Goal: Task Accomplishment & Management: Complete application form

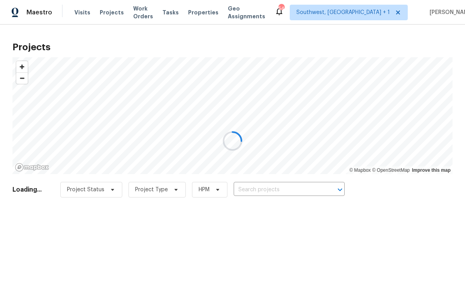
click at [282, 193] on div at bounding box center [232, 141] width 465 height 282
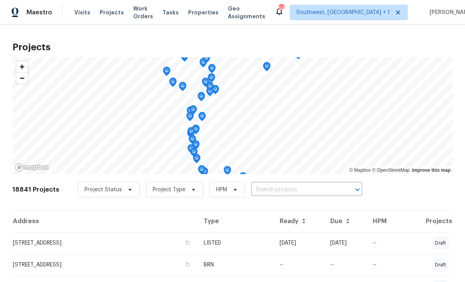
click at [293, 193] on input "text" at bounding box center [295, 190] width 89 height 12
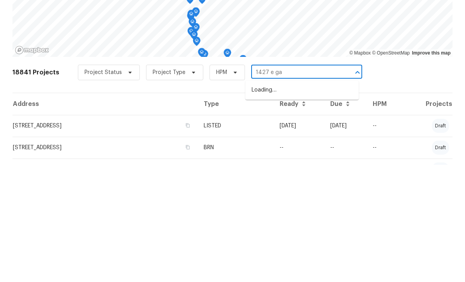
type input "1427 e gat"
click at [298, 201] on li "[STREET_ADDRESS]" at bounding box center [301, 207] width 113 height 13
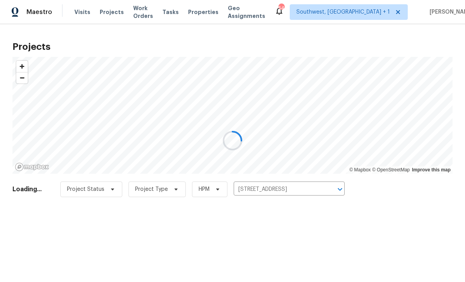
scroll to position [0, 0]
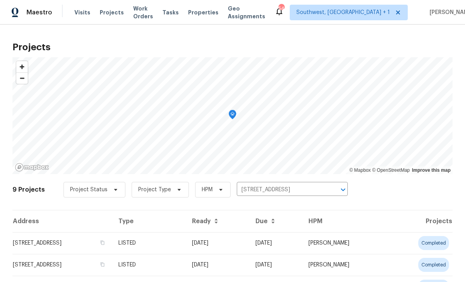
click at [246, 246] on td "[DATE]" at bounding box center [218, 243] width 64 height 22
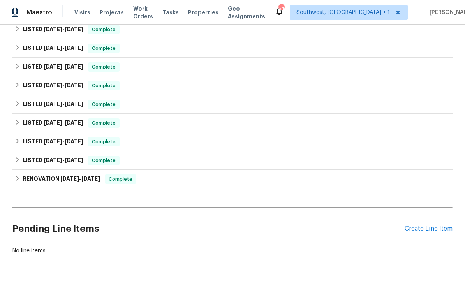
scroll to position [121, 0]
click at [434, 232] on div "Create Line Item" at bounding box center [429, 229] width 48 height 7
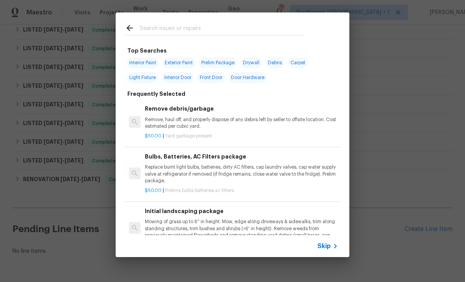
click at [330, 256] on div "Skip" at bounding box center [233, 246] width 234 height 22
click at [332, 245] on icon at bounding box center [335, 246] width 9 height 9
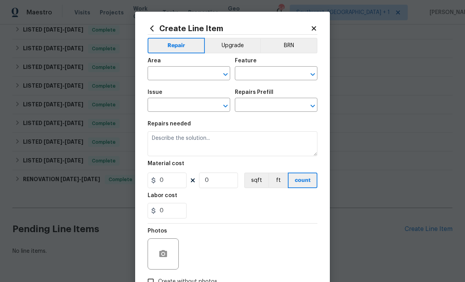
click at [194, 76] on input "text" at bounding box center [178, 74] width 61 height 12
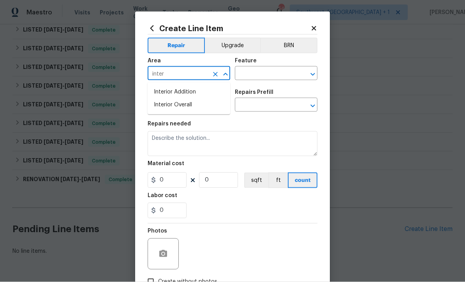
click at [193, 107] on li "Interior Overall" at bounding box center [189, 105] width 83 height 13
type input "Interior Overall"
click at [263, 74] on input "text" at bounding box center [265, 74] width 61 height 12
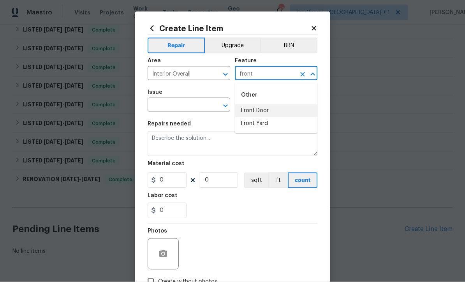
click at [265, 108] on li "Front Door" at bounding box center [276, 110] width 83 height 13
type input "Front Door"
click at [165, 109] on input "text" at bounding box center [178, 106] width 61 height 12
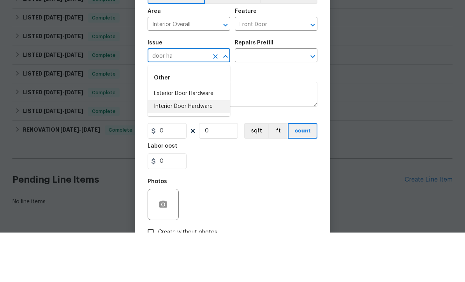
click at [202, 150] on li "Interior Door Hardware" at bounding box center [189, 156] width 83 height 13
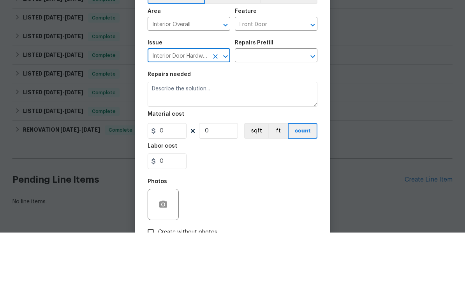
click at [221, 101] on icon "Open" at bounding box center [225, 105] width 9 height 9
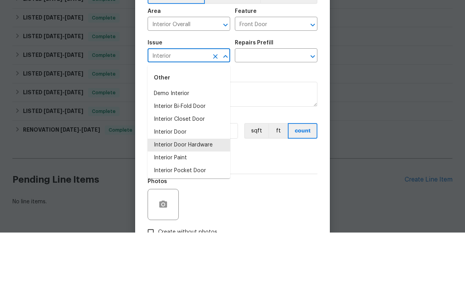
type input "Interio"
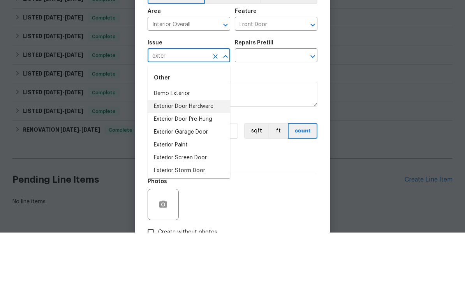
click at [204, 150] on li "Exterior Door Hardware" at bounding box center [189, 156] width 83 height 13
type input "Exterior Door Hardware"
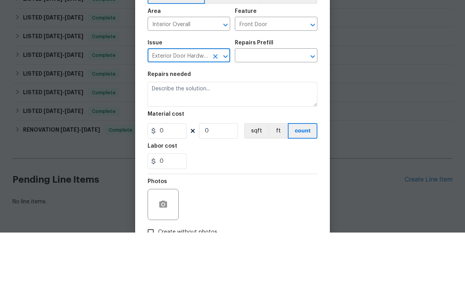
click at [275, 100] on input "text" at bounding box center [265, 106] width 61 height 12
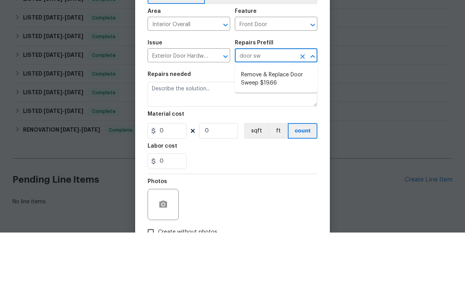
click at [278, 118] on li "Remove & Replace Door Sweep $19.66" at bounding box center [276, 128] width 83 height 21
type input "Remove & Replace Door Sweep $19.66"
type input "Interior Door"
type textarea "Remove the existing door sweep, prep the bottom of the door, install a new door…"
type input "1"
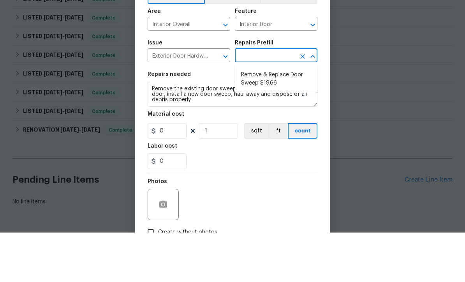
type input "Remove & Replace Door Sweep $19.66"
type input "19.66"
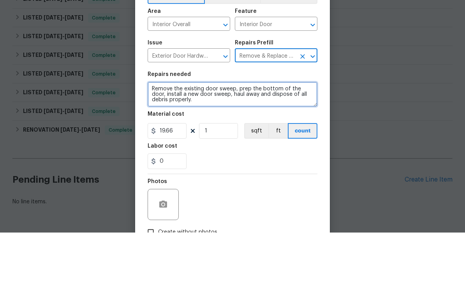
click at [248, 131] on textarea "Remove the existing door sweep, prep the bottom of the door, install a new door…" at bounding box center [233, 143] width 170 height 25
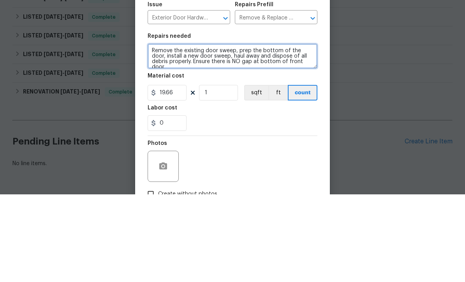
click at [243, 131] on textarea "Remove the existing door sweep, prep the bottom of the door, install a new door…" at bounding box center [233, 143] width 170 height 25
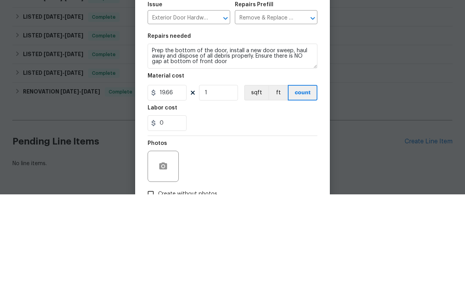
scroll to position [26, 0]
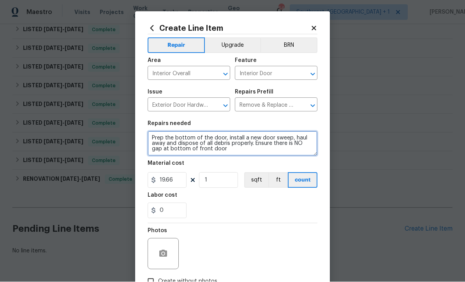
type textarea "Prep the bottom of the door, install a new door sweep, haul away and dispose of…"
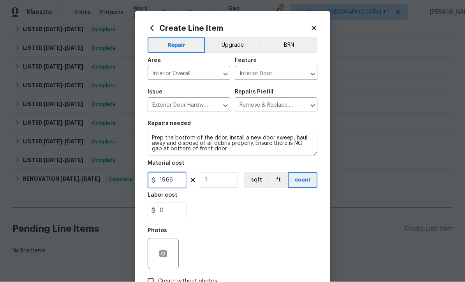
click at [172, 185] on input "19.66" at bounding box center [167, 181] width 39 height 16
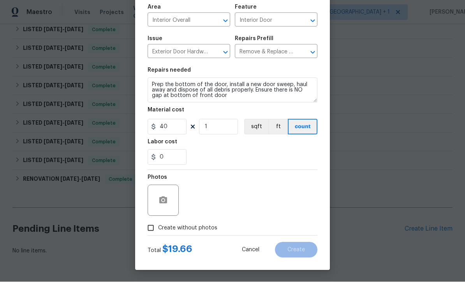
scroll to position [55, 0]
type input "40"
click at [148, 231] on input "Create without photos" at bounding box center [150, 228] width 15 height 15
checkbox input "true"
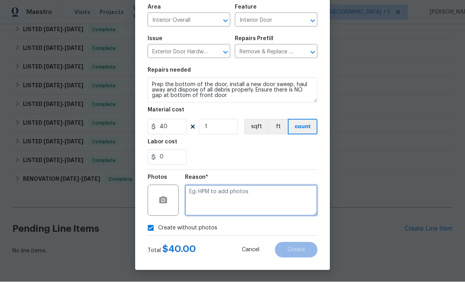
click at [266, 204] on textarea at bounding box center [251, 200] width 132 height 31
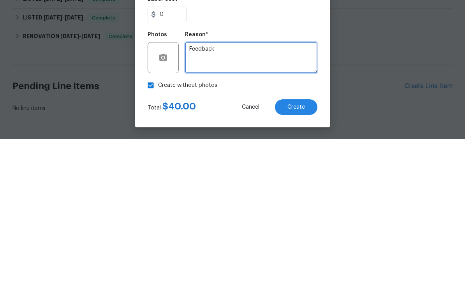
type textarea "Feedback"
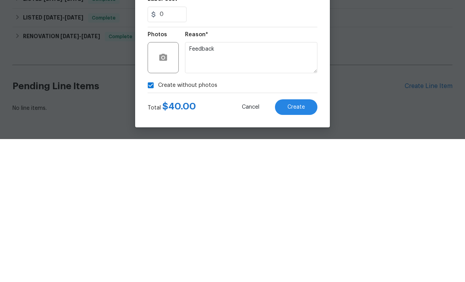
click at [303, 247] on span "Create" at bounding box center [297, 250] width 18 height 6
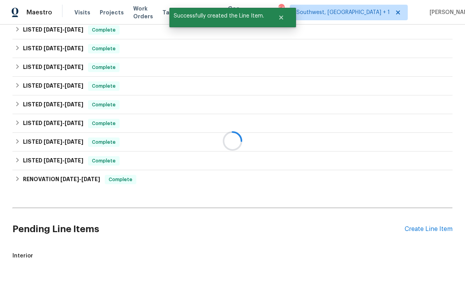
click at [423, 209] on div at bounding box center [232, 141] width 465 height 282
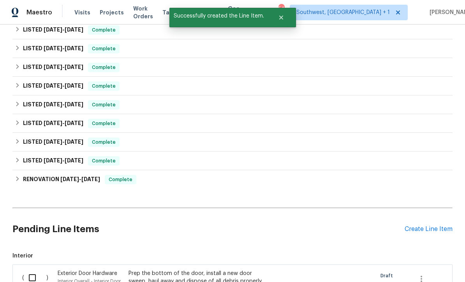
click at [425, 226] on div "Create Line Item" at bounding box center [429, 229] width 48 height 7
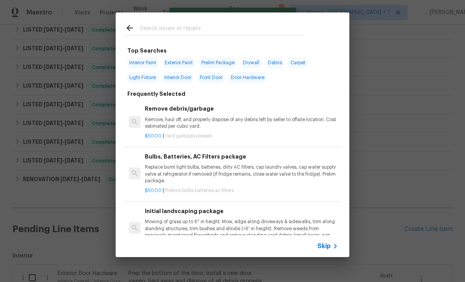
click at [333, 249] on icon at bounding box center [335, 246] width 9 height 9
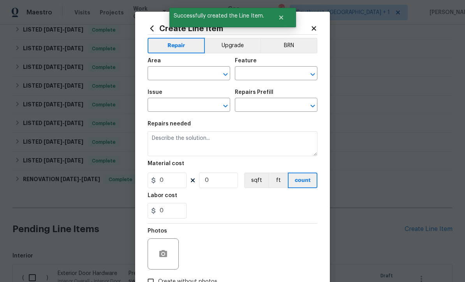
click at [158, 77] on input "text" at bounding box center [178, 74] width 61 height 12
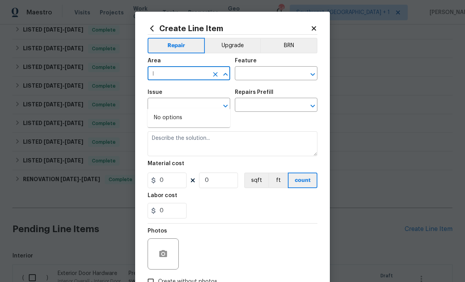
type input "I"
click at [189, 124] on li "Interior Overall" at bounding box center [189, 130] width 83 height 13
type input "Interior Overall"
click at [268, 75] on input "text" at bounding box center [265, 74] width 61 height 12
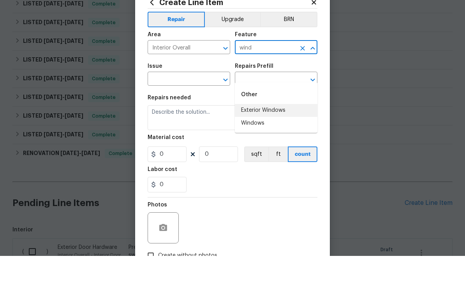
click at [281, 130] on li "Exterior Windows" at bounding box center [276, 136] width 83 height 13
type input "Exterior Windows"
click at [157, 100] on input "text" at bounding box center [178, 106] width 61 height 12
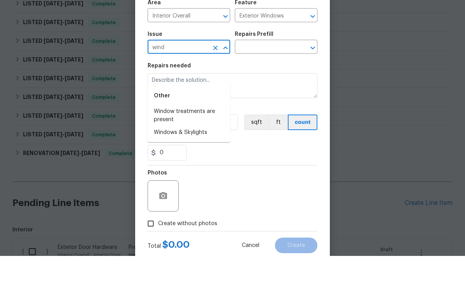
scroll to position [31, 0]
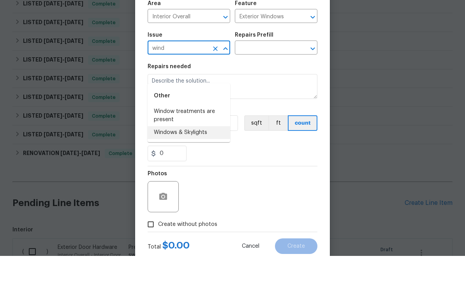
click at [169, 152] on li "Windows & Skylights" at bounding box center [189, 158] width 83 height 13
type input "Windows & Skylights"
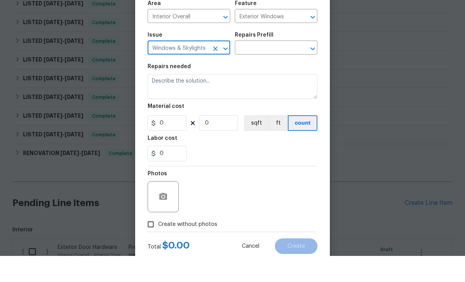
click at [277, 69] on input "text" at bounding box center [265, 75] width 61 height 12
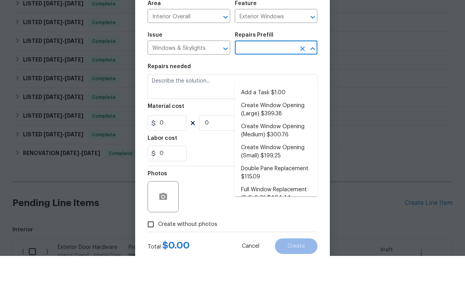
click at [277, 113] on li "Add a Task $1.00" at bounding box center [276, 119] width 83 height 13
type input "Add a Task $1.00"
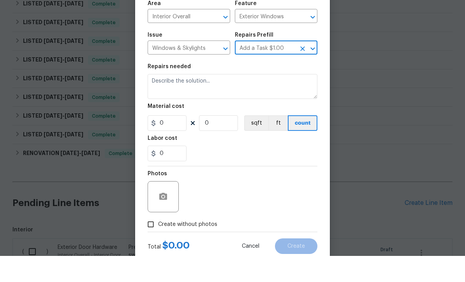
type textarea "HPM to detail"
type input "1"
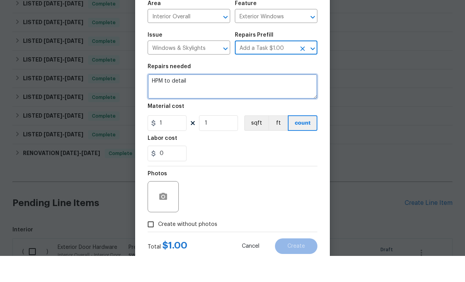
click at [253, 100] on textarea "HPM to detail" at bounding box center [233, 112] width 170 height 25
type textarea "H"
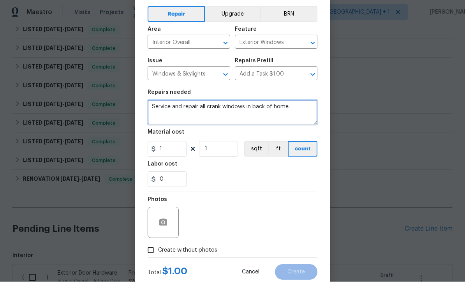
type textarea "Service and repair all crank windows in back of home."
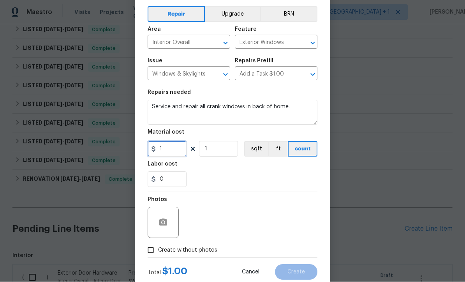
click at [170, 152] on input "1" at bounding box center [167, 149] width 39 height 16
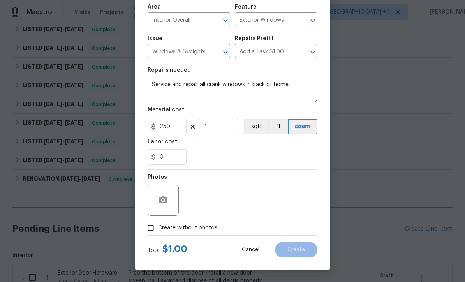
scroll to position [55, 0]
type input "250"
click at [149, 231] on input "Create without photos" at bounding box center [150, 228] width 15 height 15
checkbox input "true"
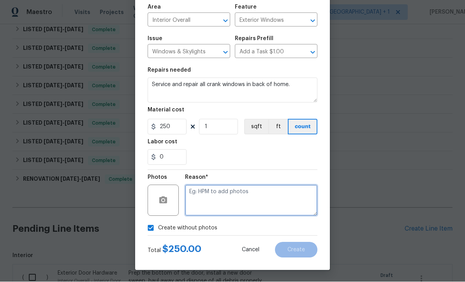
click at [257, 200] on textarea at bounding box center [251, 200] width 132 height 31
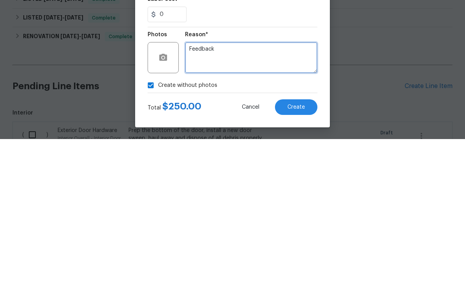
type textarea "Feedback"
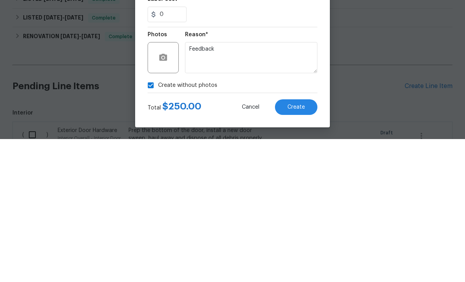
click at [306, 242] on button "Create" at bounding box center [296, 250] width 42 height 16
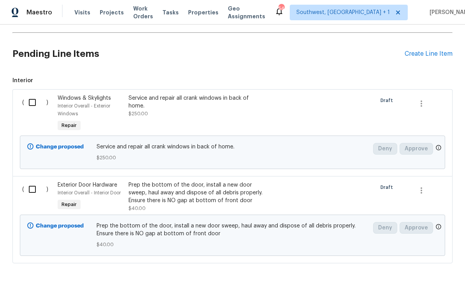
scroll to position [296, 0]
click at [36, 95] on input "checkbox" at bounding box center [35, 103] width 22 height 16
checkbox input "true"
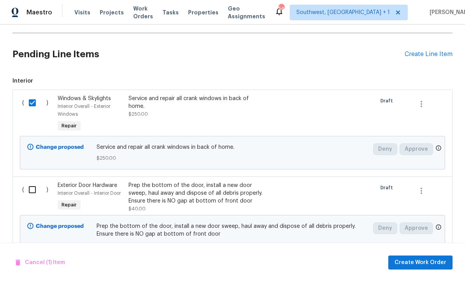
click at [30, 182] on input "checkbox" at bounding box center [35, 190] width 22 height 16
checkbox input "true"
click at [425, 262] on span "Create Work Order" at bounding box center [421, 263] width 52 height 10
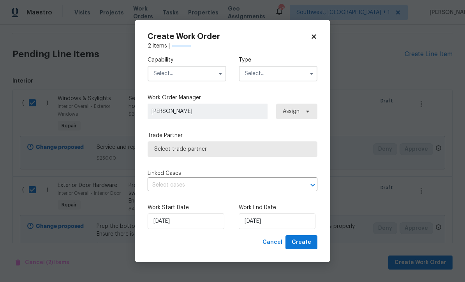
checkbox input "false"
click at [180, 77] on input "text" at bounding box center [187, 74] width 79 height 16
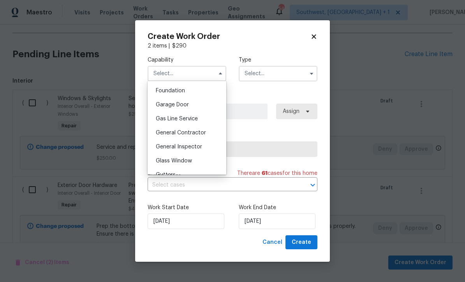
scroll to position [351, 0]
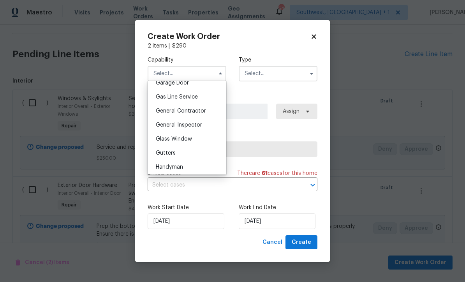
click at [208, 111] on div "General Contractor" at bounding box center [187, 111] width 75 height 14
type input "General Contractor"
click at [273, 73] on input "text" at bounding box center [278, 74] width 79 height 16
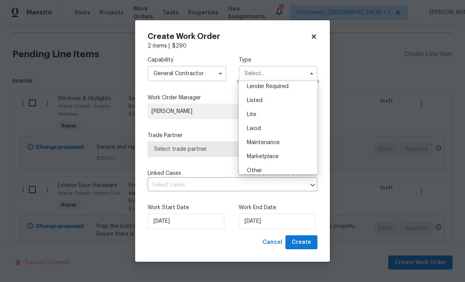
scroll to position [74, 0]
click at [268, 102] on div "Listed" at bounding box center [278, 100] width 75 height 14
type input "Listed"
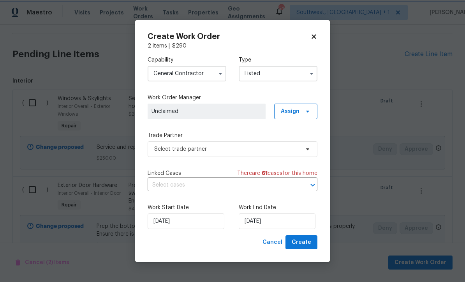
scroll to position [0, 0]
click at [305, 109] on icon at bounding box center [308, 111] width 6 height 6
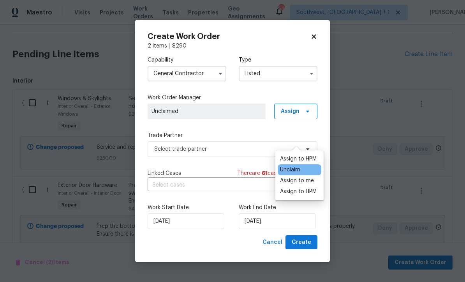
click at [297, 177] on div "Assign to me" at bounding box center [297, 181] width 34 height 8
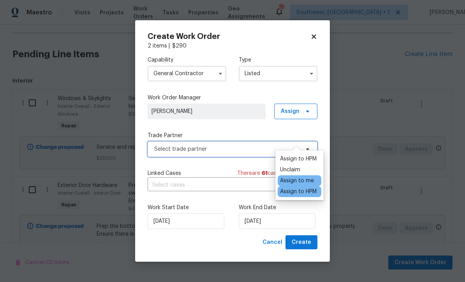
click at [227, 151] on span "Select trade partner" at bounding box center [226, 149] width 145 height 8
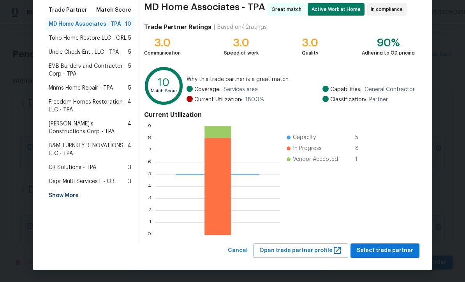
scroll to position [62, 0]
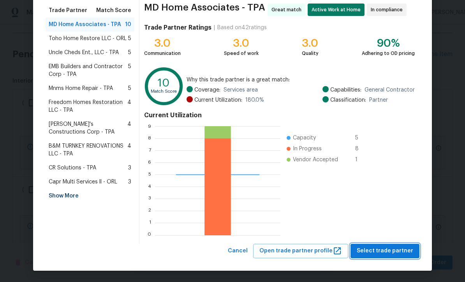
click at [380, 255] on span "Select trade partner" at bounding box center [385, 251] width 56 height 10
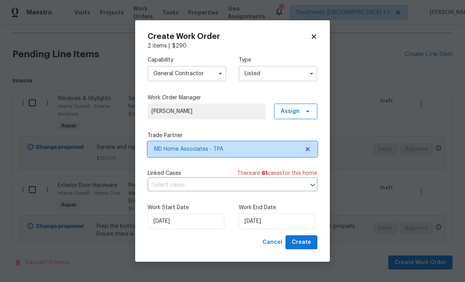
scroll to position [0, 0]
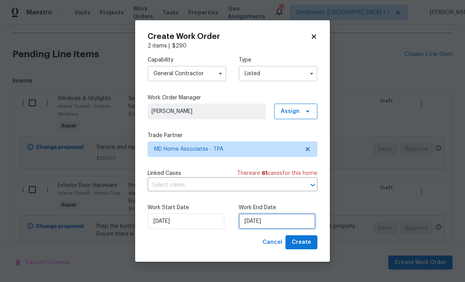
click at [284, 226] on input "[DATE]" at bounding box center [277, 221] width 77 height 16
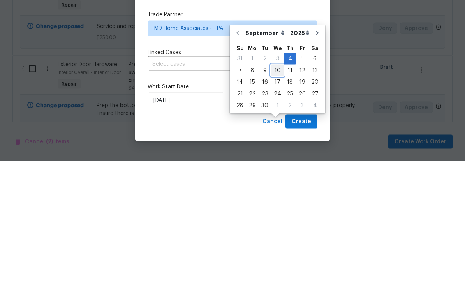
click at [274, 186] on div "10" at bounding box center [277, 191] width 13 height 11
type input "[DATE]"
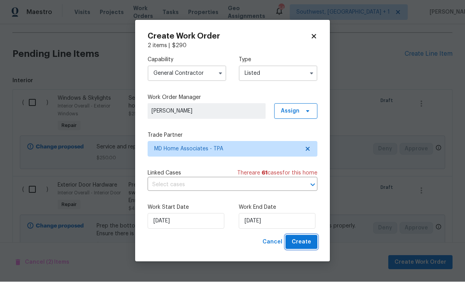
click at [307, 244] on span "Create" at bounding box center [301, 243] width 19 height 10
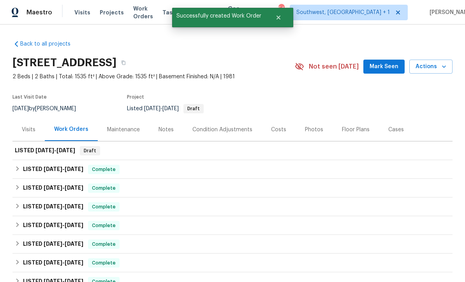
scroll to position [-1, 0]
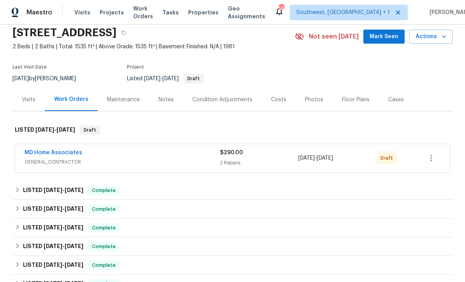
scroll to position [82, 0]
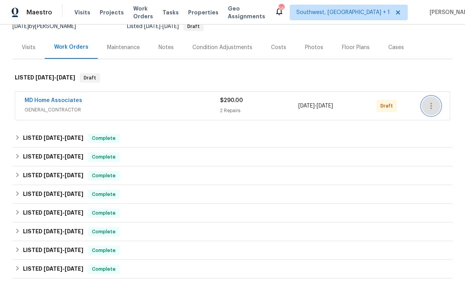
click at [438, 106] on button "button" at bounding box center [431, 106] width 19 height 19
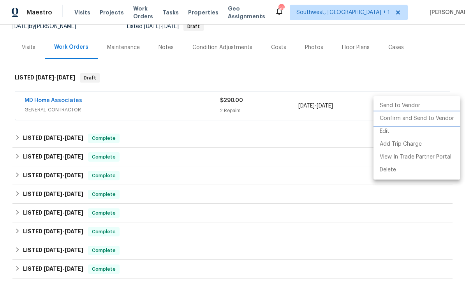
click at [426, 115] on li "Confirm and Send to Vendor" at bounding box center [417, 118] width 87 height 13
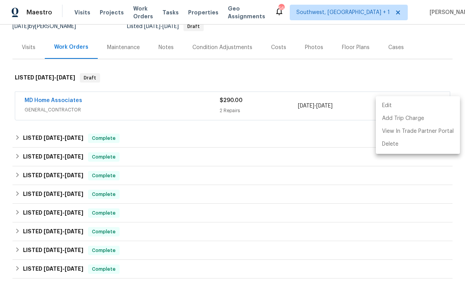
click at [395, 68] on div at bounding box center [232, 141] width 465 height 282
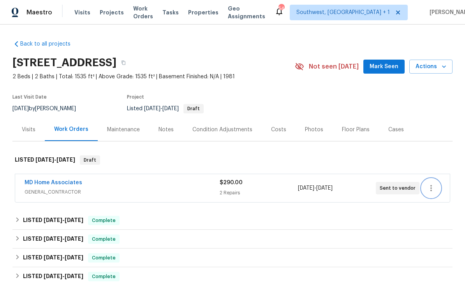
scroll to position [0, 0]
click at [103, 16] on span "Projects" at bounding box center [112, 13] width 24 height 8
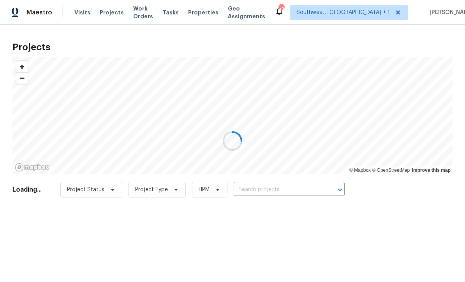
click at [272, 193] on div at bounding box center [232, 141] width 465 height 282
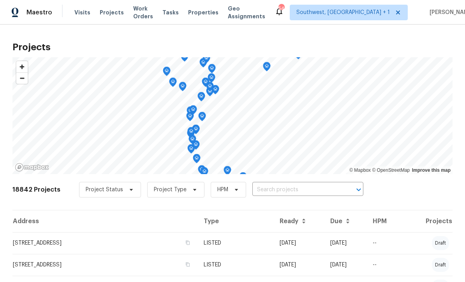
click at [284, 195] on input "text" at bounding box center [296, 190] width 89 height 12
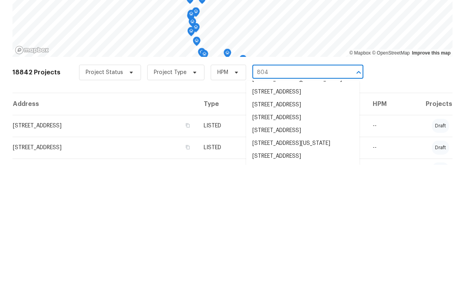
scroll to position [36, 0]
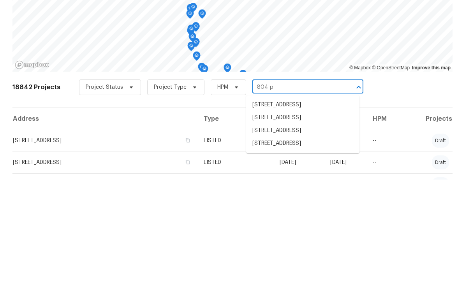
type input "804 pi"
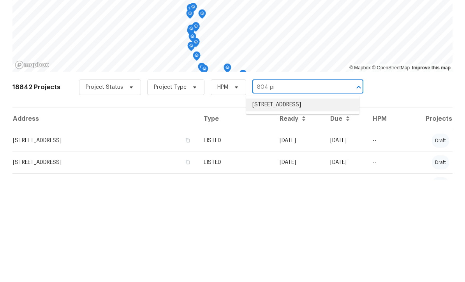
click at [295, 201] on li "[STREET_ADDRESS]" at bounding box center [302, 207] width 113 height 13
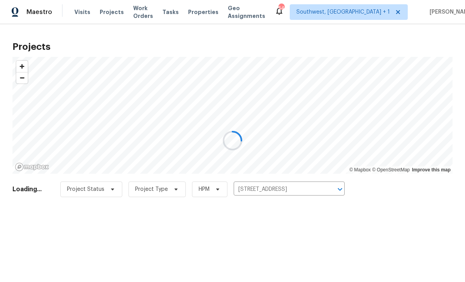
scroll to position [0, 0]
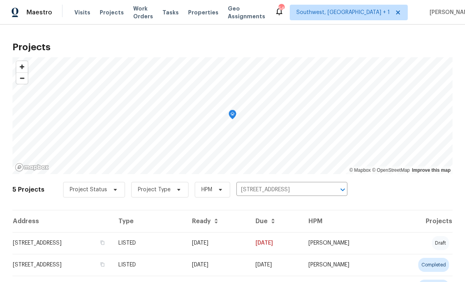
click at [249, 245] on td "[DATE]" at bounding box center [218, 243] width 64 height 22
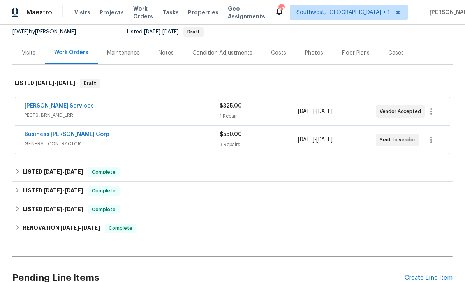
scroll to position [76, 0]
click at [34, 109] on link "[PERSON_NAME] Services" at bounding box center [59, 106] width 69 height 5
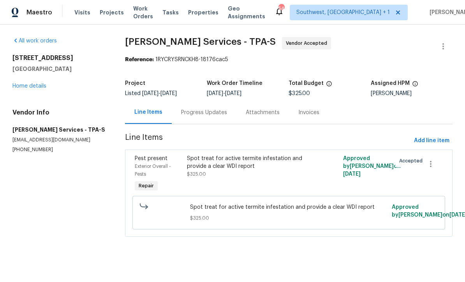
click at [228, 113] on div "Progress Updates" at bounding box center [204, 112] width 65 height 23
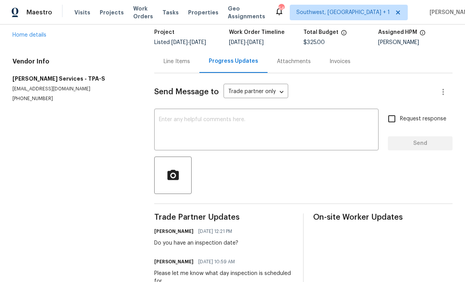
scroll to position [51, 0]
click at [246, 127] on textarea at bounding box center [266, 130] width 215 height 27
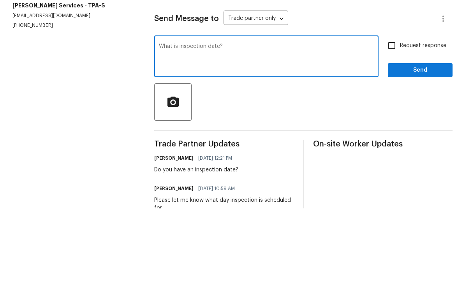
type textarea "What is inspection date?"
click at [395, 111] on input "Request response" at bounding box center [392, 119] width 16 height 16
checkbox input "true"
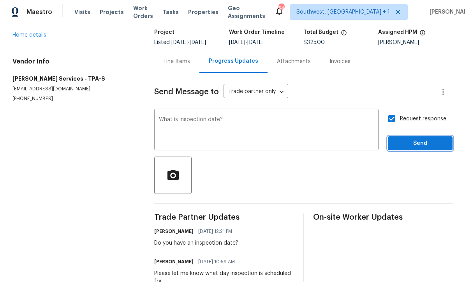
click at [413, 139] on span "Send" at bounding box center [420, 144] width 52 height 10
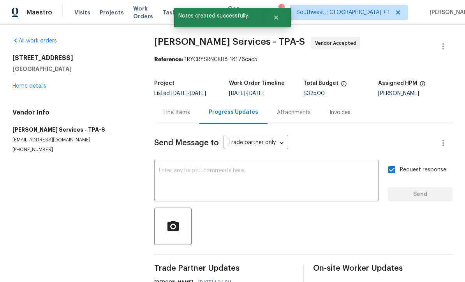
click at [5, 58] on div "All work orders [STREET_ADDRESS] Home details Vendor Info [PERSON_NAME] Service…" at bounding box center [232, 207] width 465 height 364
